Goal: Information Seeking & Learning: Learn about a topic

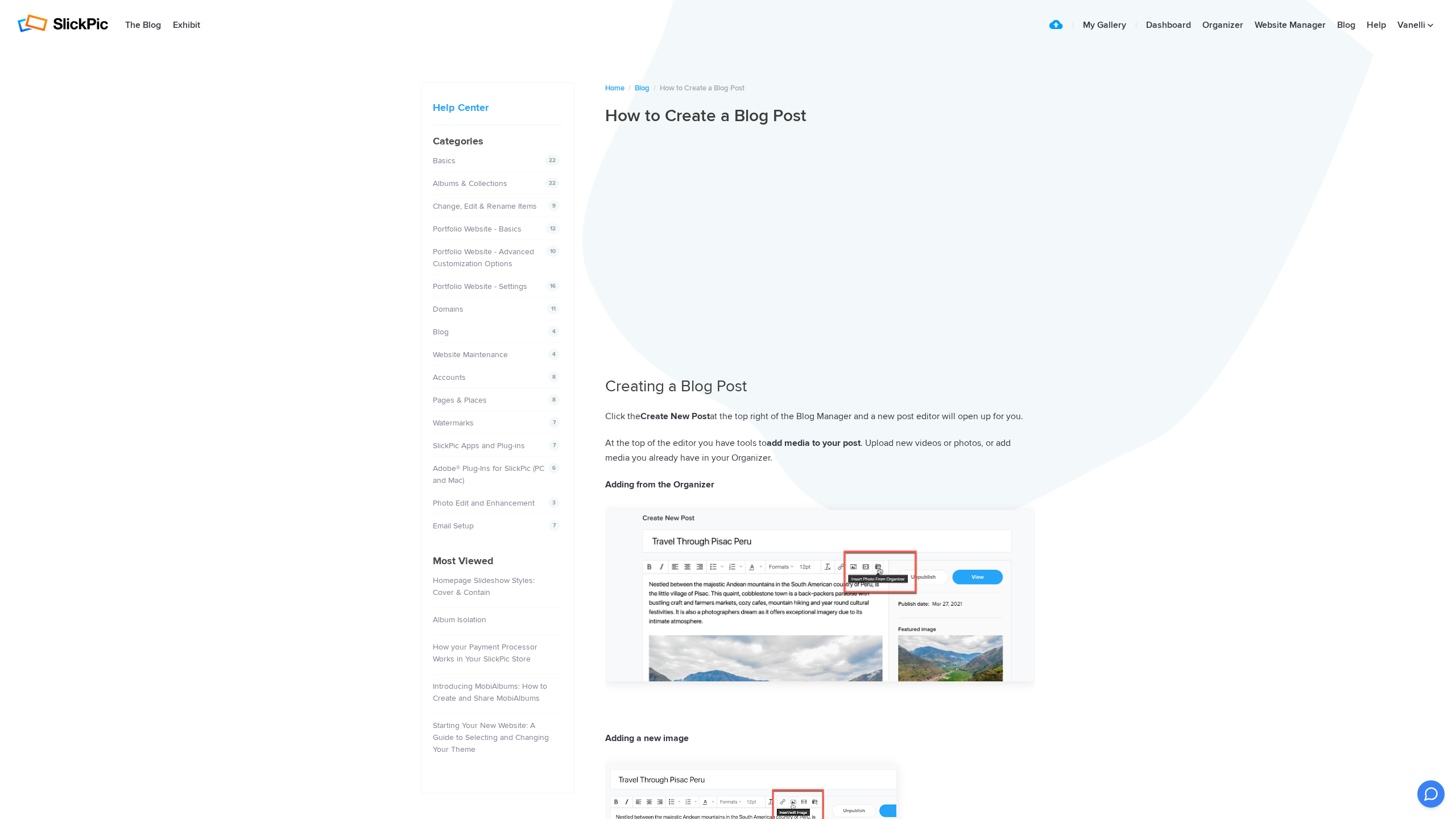
scroll to position [3, 0]
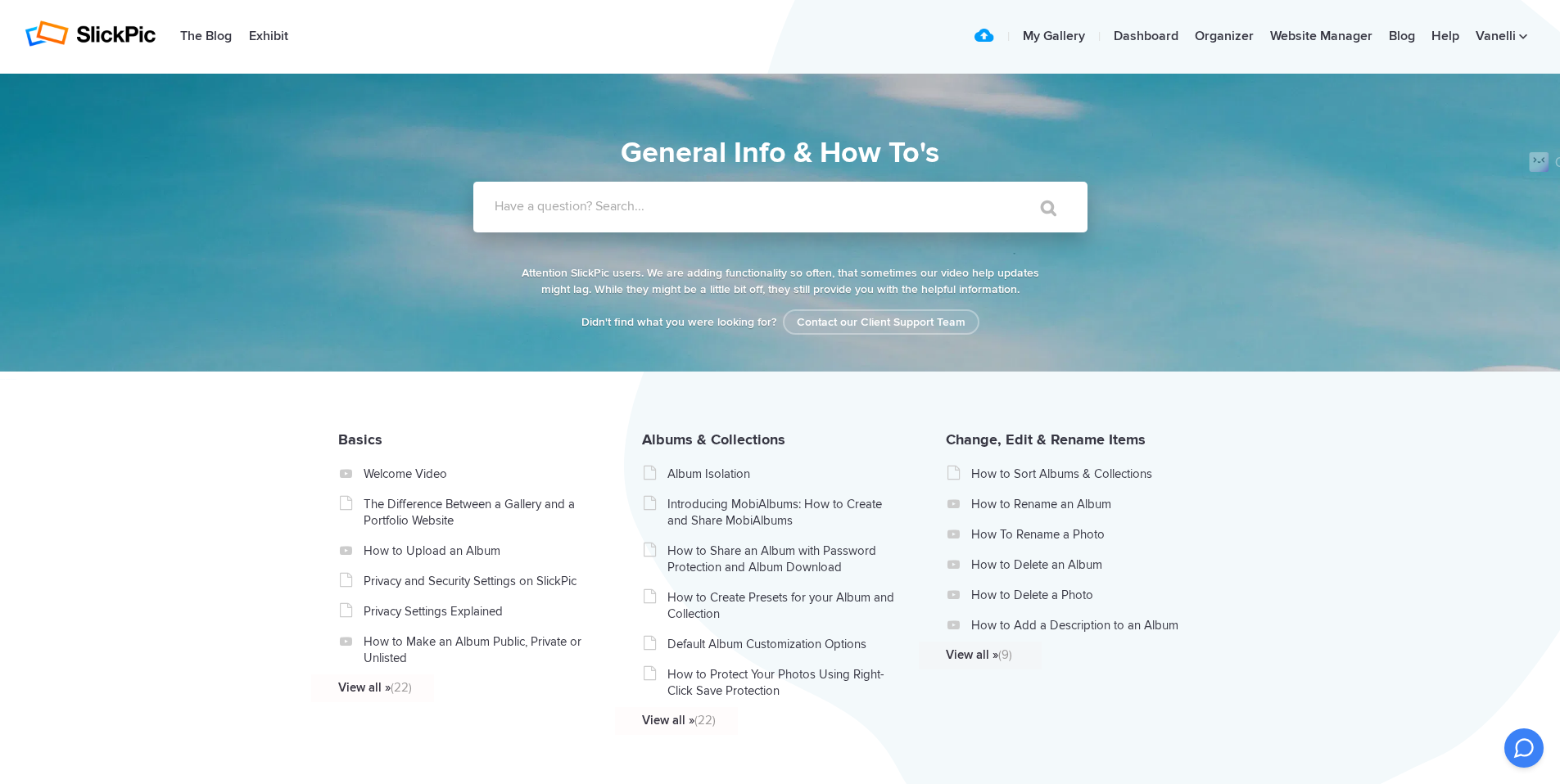
click at [636, 207] on label "Have a question? Search..." at bounding box center [802, 206] width 614 height 16
click at [636, 207] on input "Have a question? Search..." at bounding box center [747, 207] width 547 height 51
type input "change theme"
click at [1006, 188] on input "" at bounding box center [1040, 207] width 69 height 39
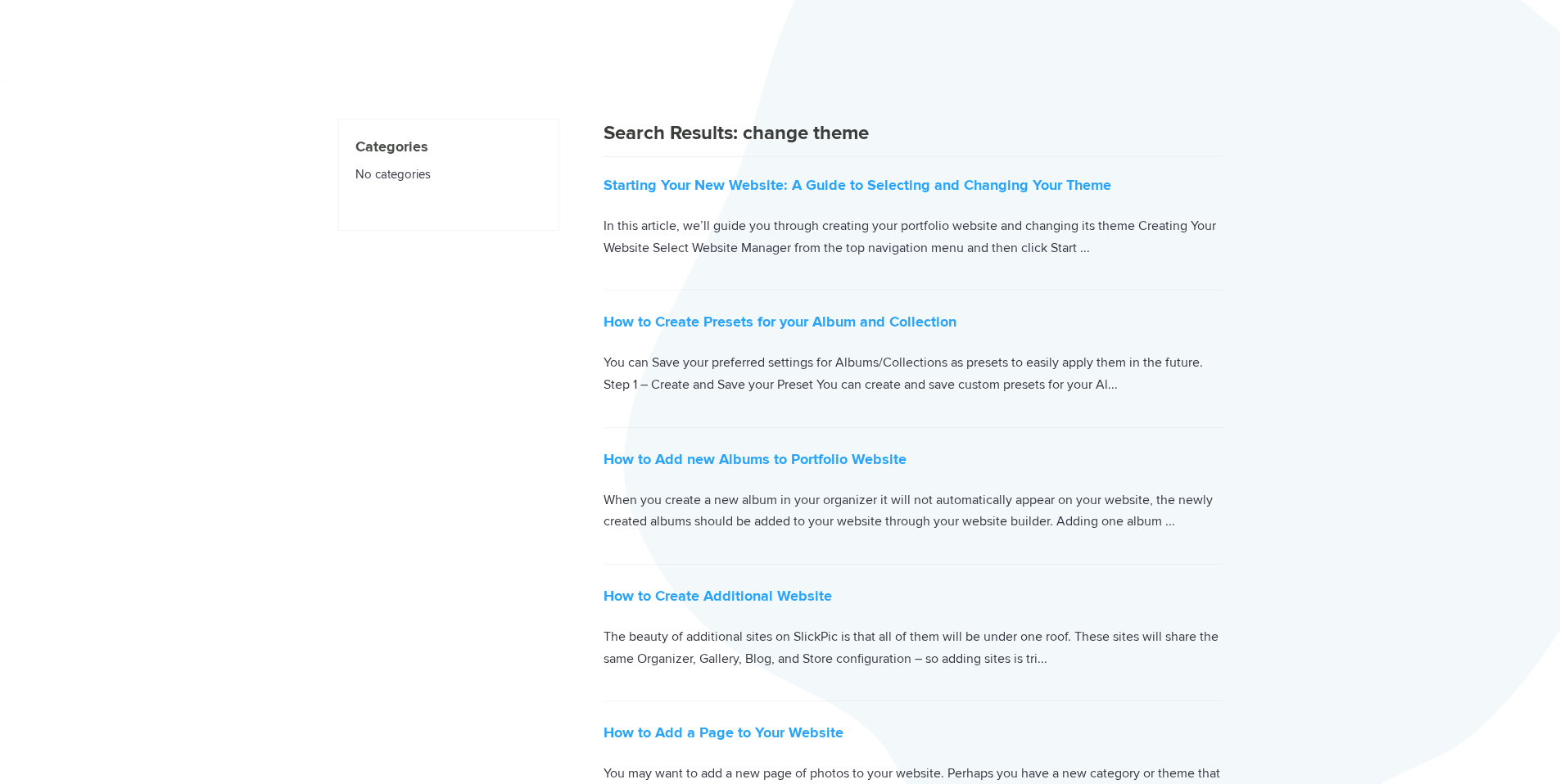
click at [604, 209] on article "Starting Your New Website: A Guide to Selecting and Changing Your Theme SlickPi…" at bounding box center [914, 205] width 619 height 172
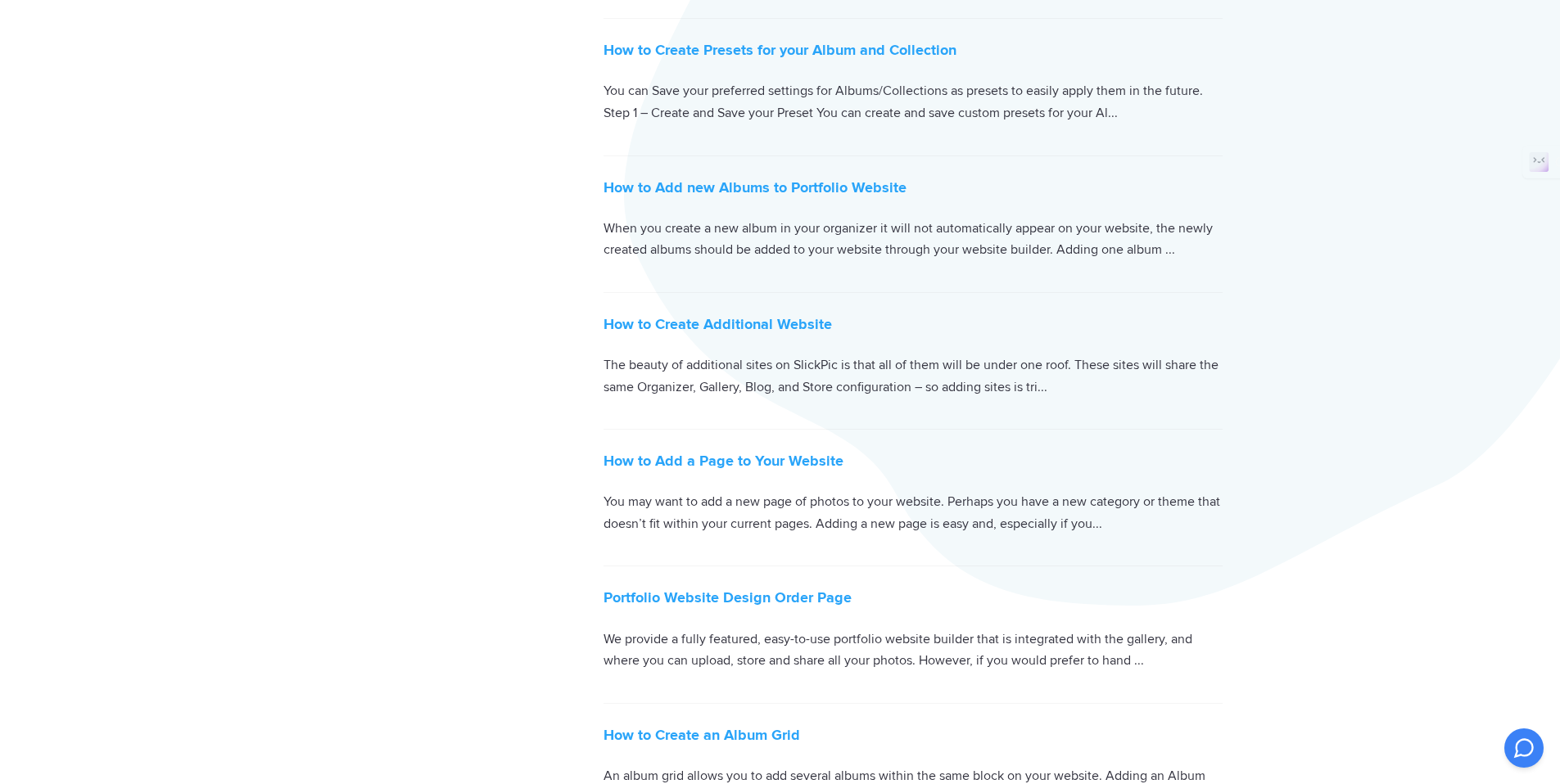
scroll to position [33, 0]
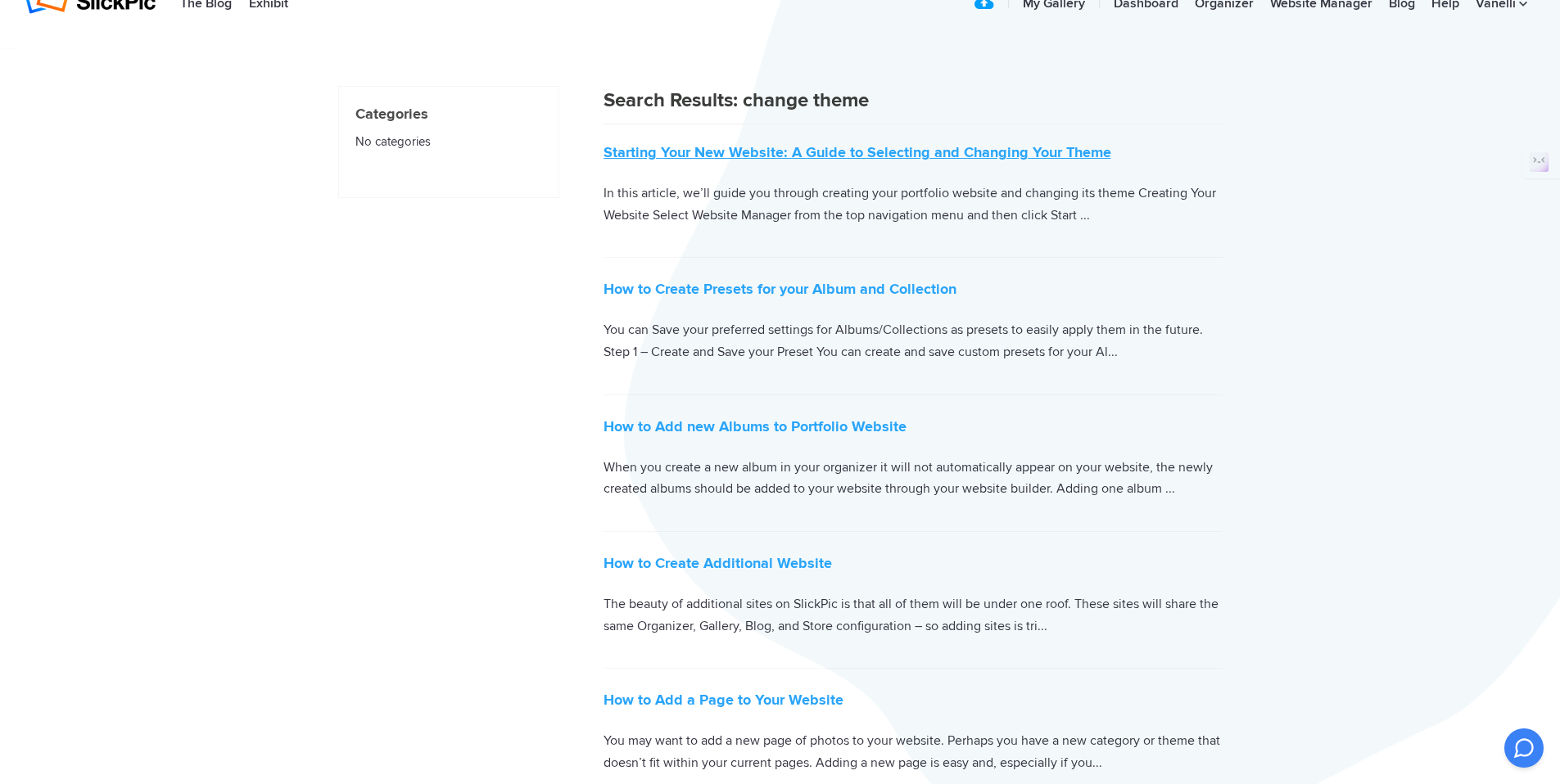
click at [894, 157] on link "Starting Your New Website: A Guide to Selecting and Changing Your Theme" at bounding box center [857, 151] width 508 height 18
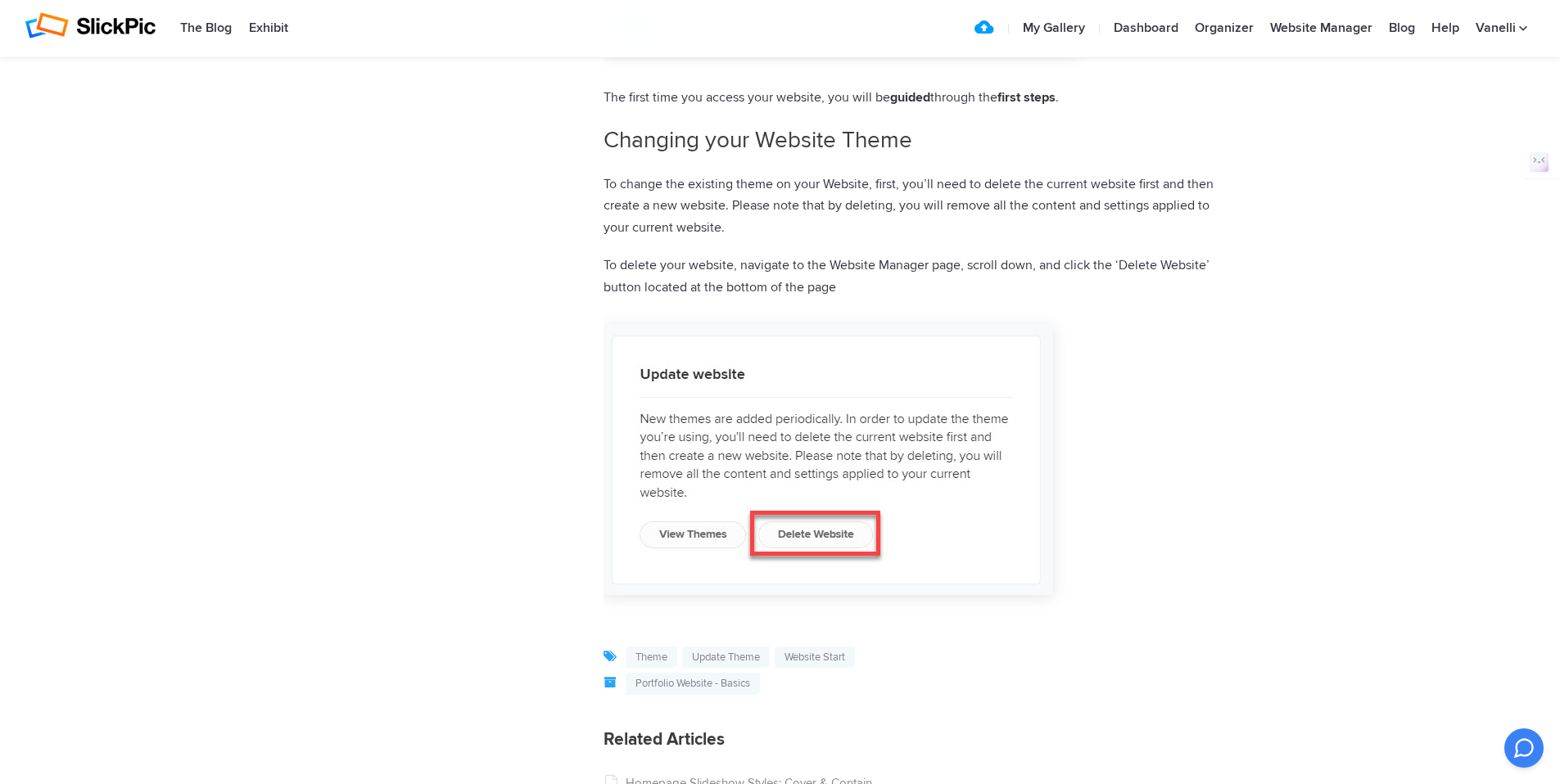
scroll to position [1683, 0]
